Goal: Entertainment & Leisure: Consume media (video, audio)

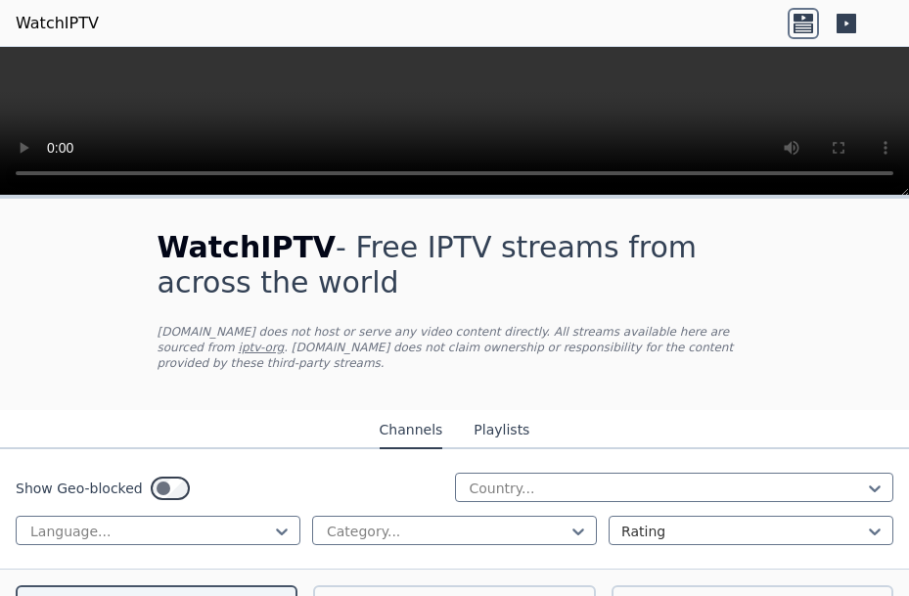
click at [575, 365] on div "WatchIPTV - Free IPTV streams from across the world WatchIPTV.xyz does not host…" at bounding box center [455, 304] width 658 height 211
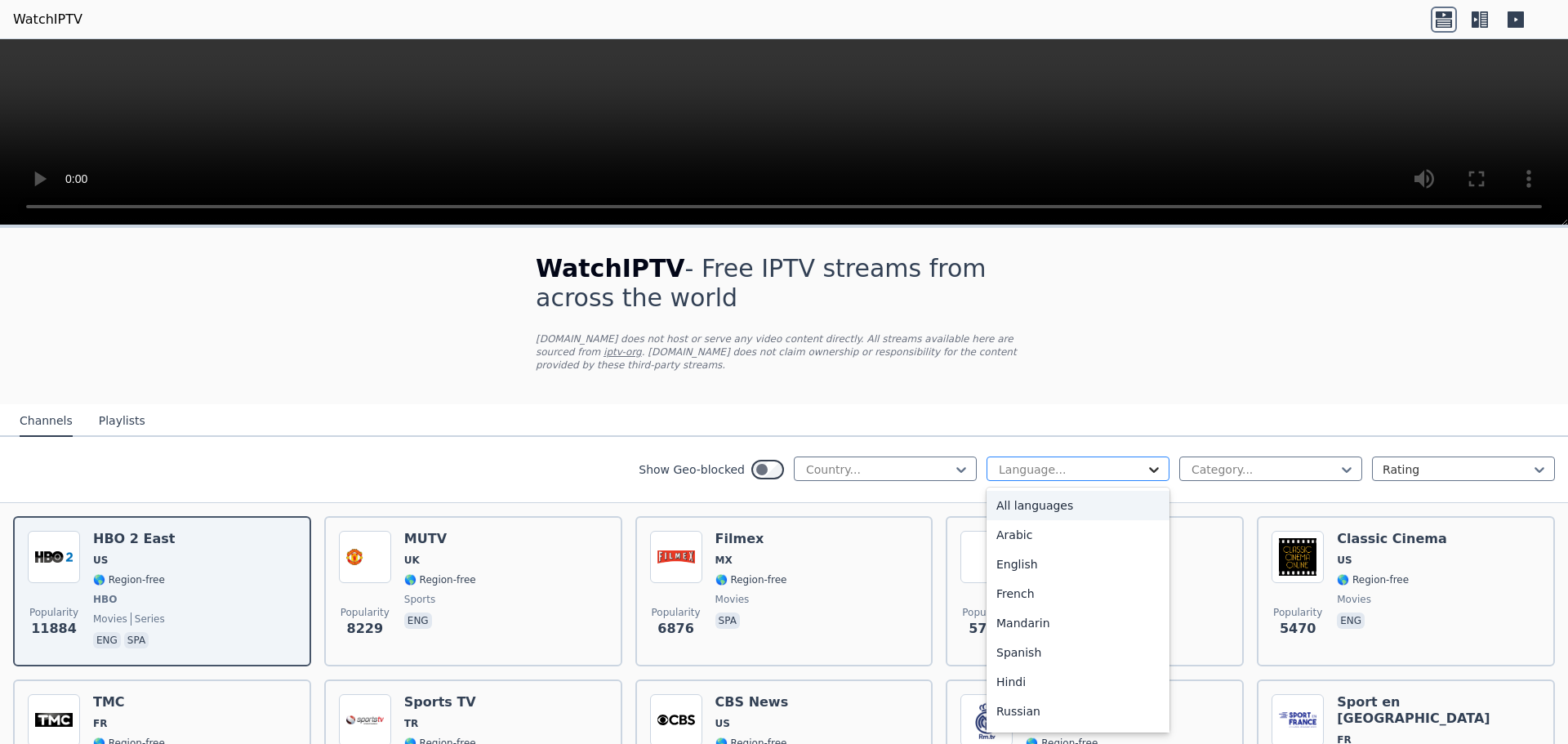
click at [757, 461] on icon at bounding box center [1153, 470] width 17 height 17
click at [757, 496] on div "French" at bounding box center [1078, 593] width 183 height 29
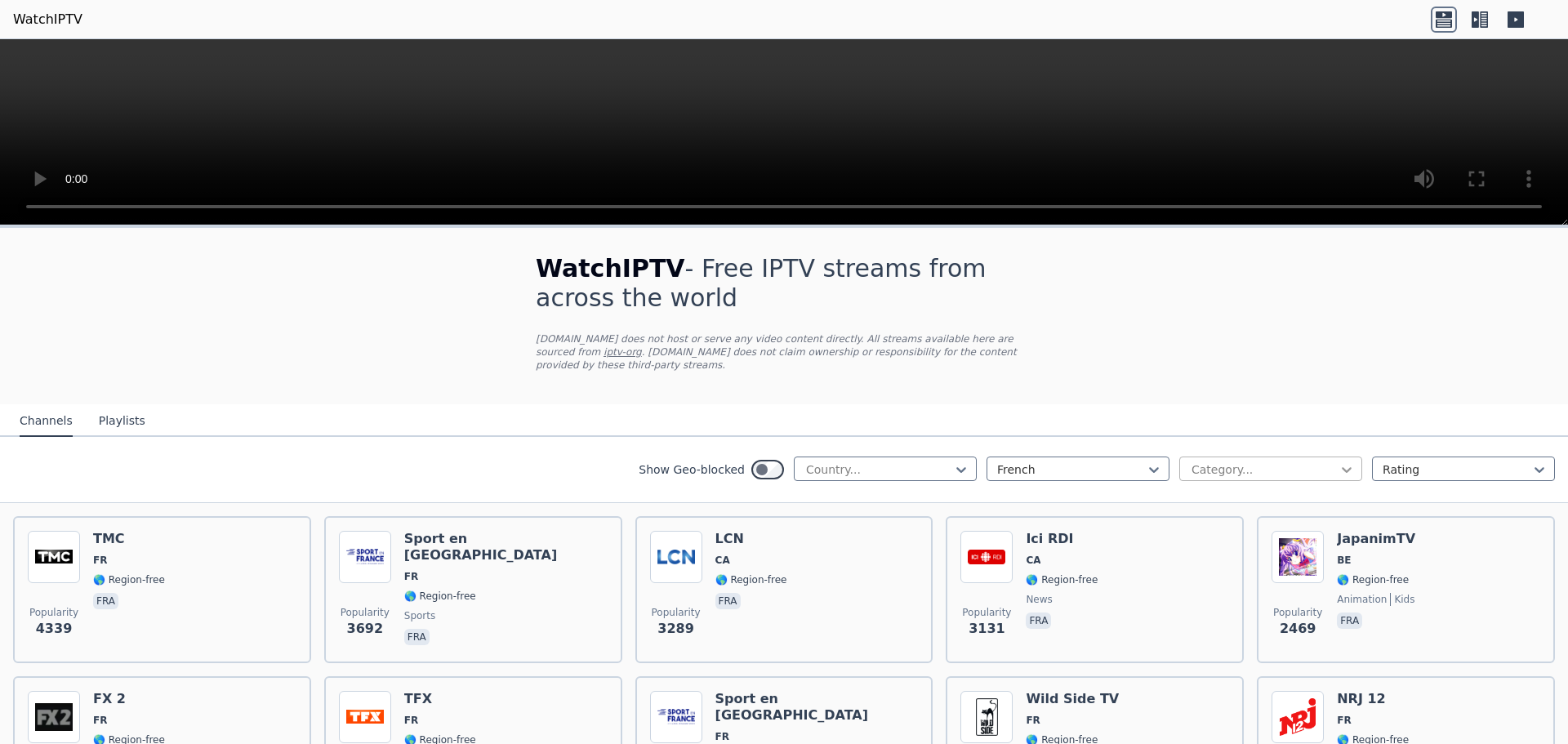
click at [757, 467] on icon at bounding box center [1346, 470] width 10 height 6
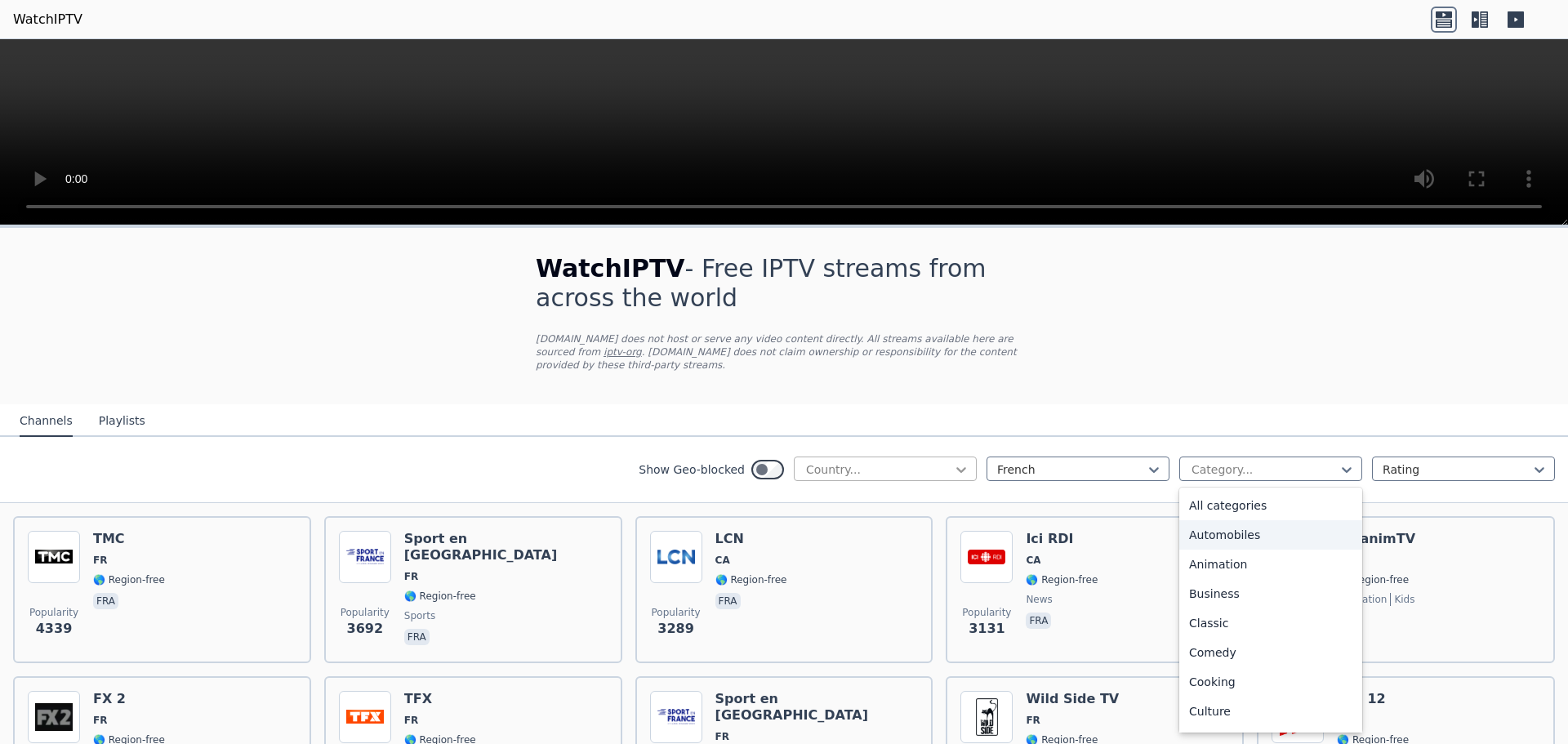
click at [757, 461] on icon at bounding box center [961, 470] width 17 height 17
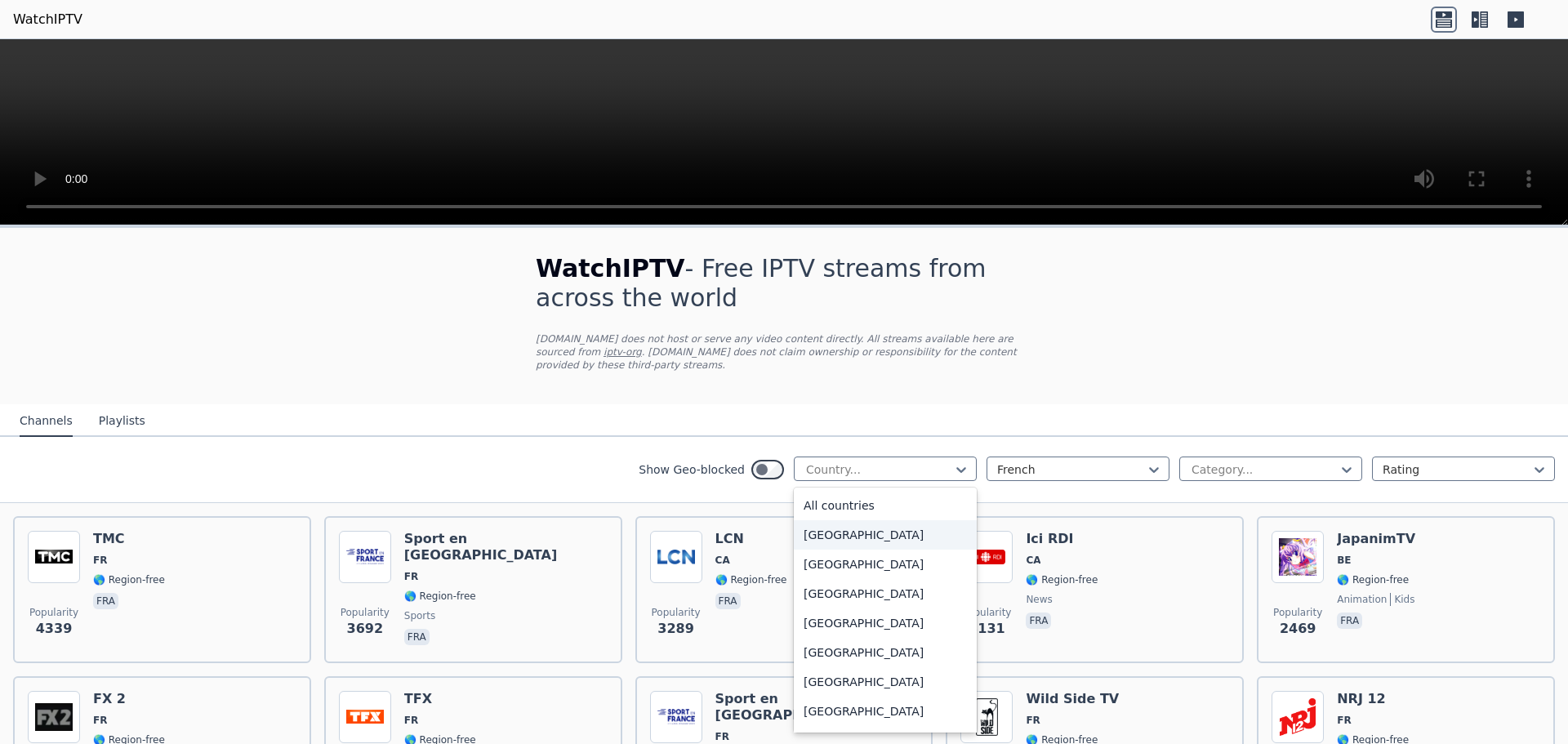
type input "*"
click at [757, 496] on div "Canada" at bounding box center [885, 593] width 183 height 29
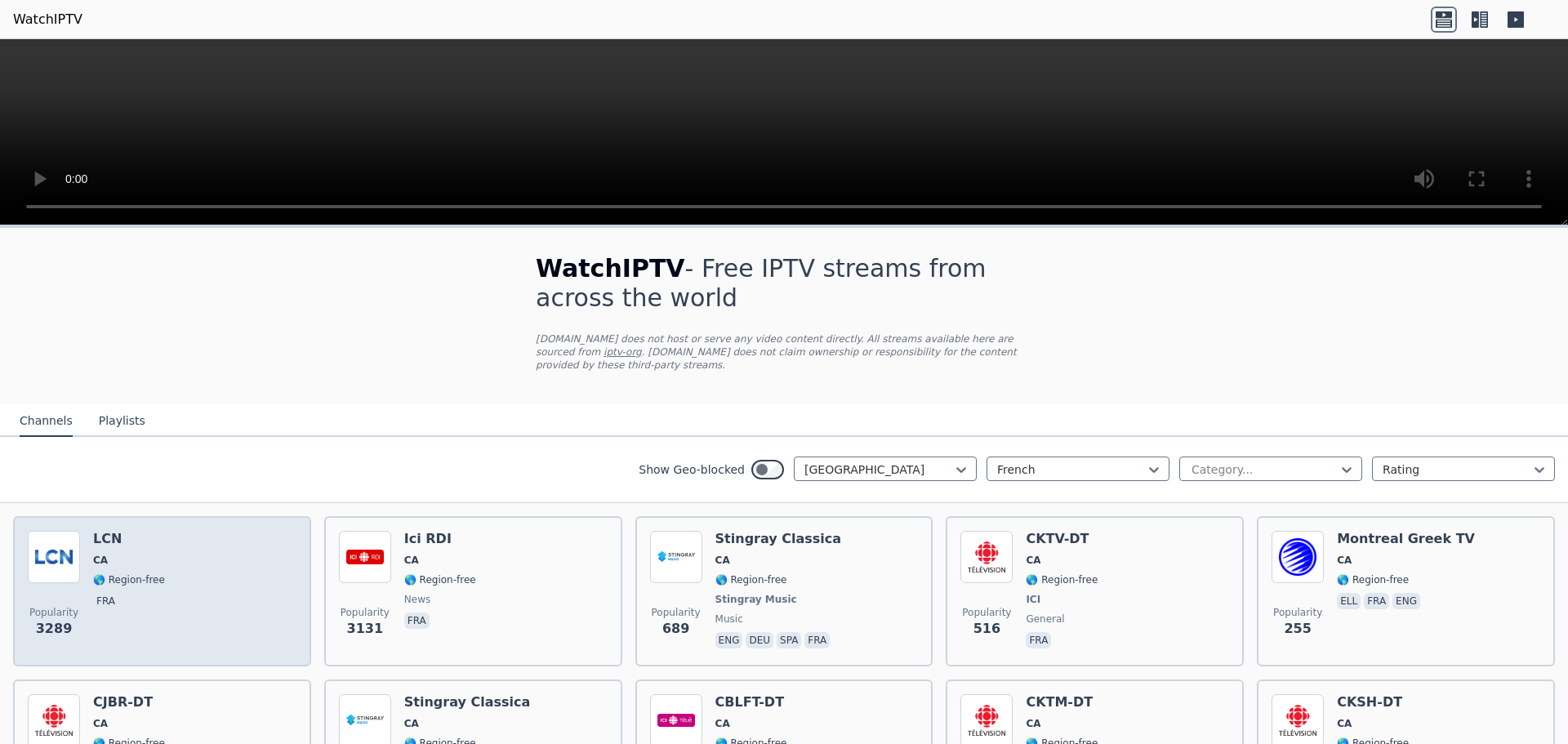
click at [64, 496] on img at bounding box center [53, 556] width 53 height 53
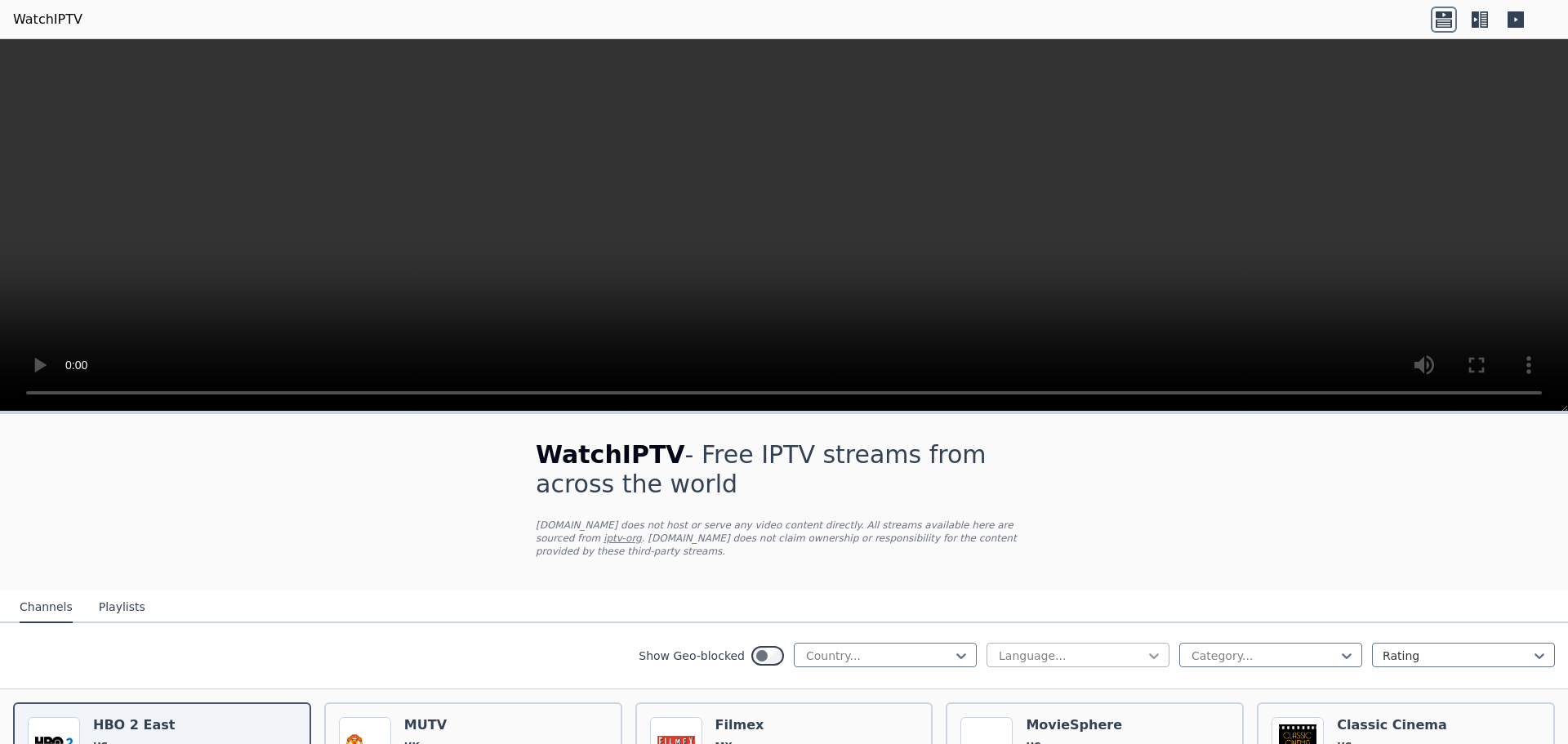
click at [1145, 647] on icon at bounding box center [1153, 656] width 17 height 17
type input "*"
click at [990, 677] on div "French" at bounding box center [1078, 691] width 183 height 29
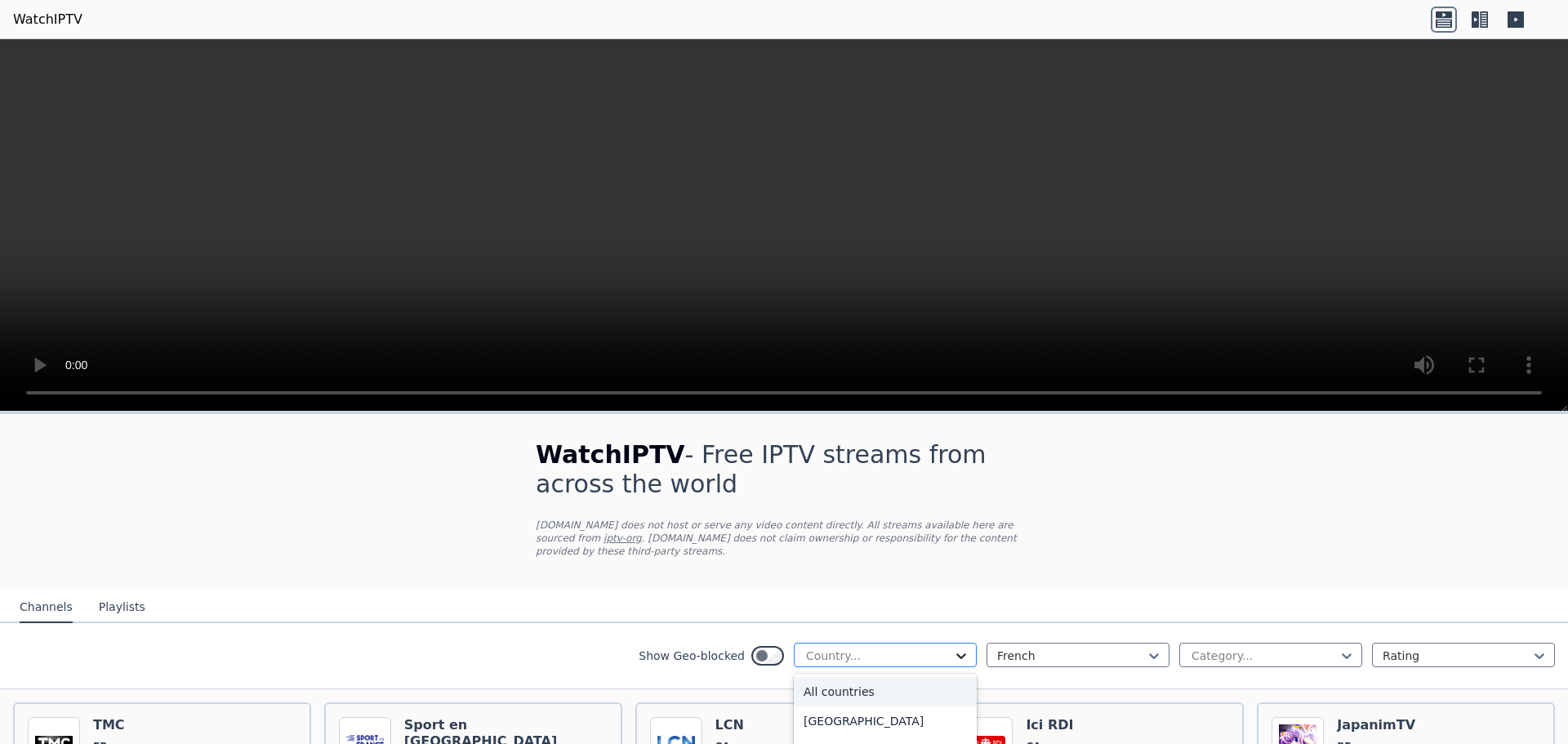
click at [952, 647] on icon at bounding box center [961, 656] width 17 height 17
type input "*"
click at [821, 674] on div "Canada" at bounding box center [885, 684] width 183 height 29
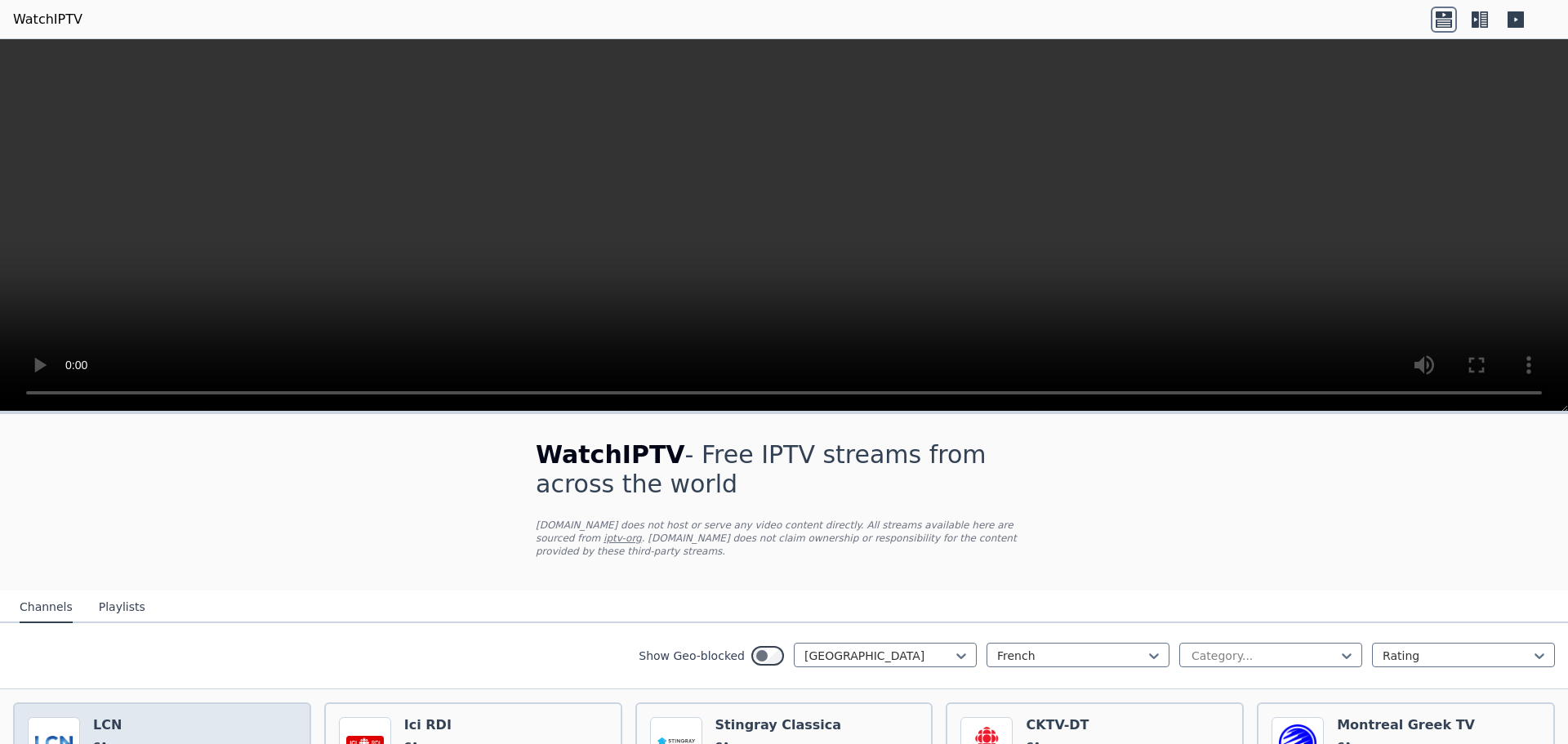
click at [1480, 20] on icon at bounding box center [1479, 19] width 26 height 26
